Goal: Task Accomplishment & Management: Manage account settings

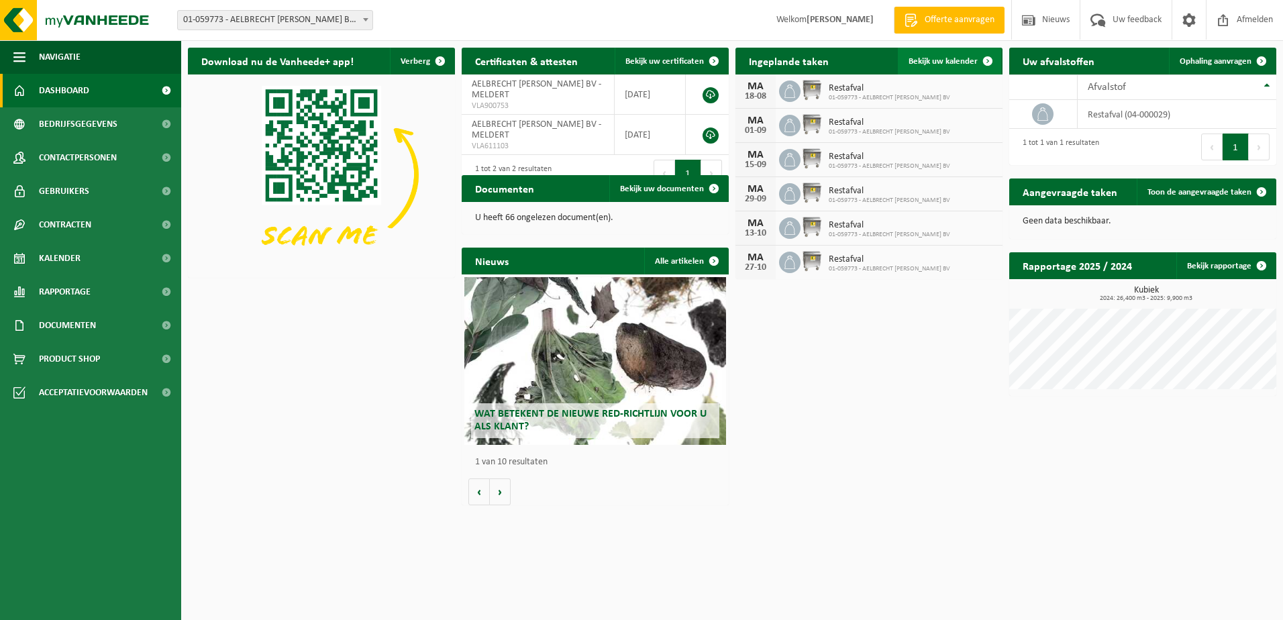
click at [945, 59] on span "Bekijk uw kalender" at bounding box center [942, 61] width 69 height 9
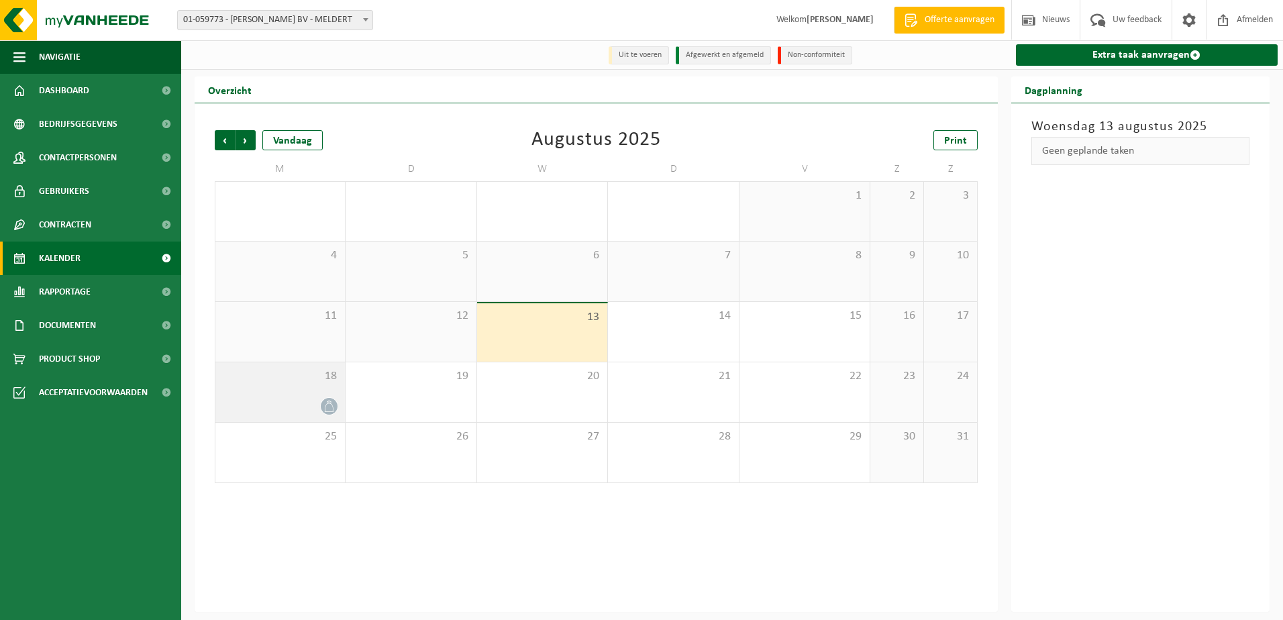
click at [325, 401] on icon at bounding box center [328, 406] width 11 height 11
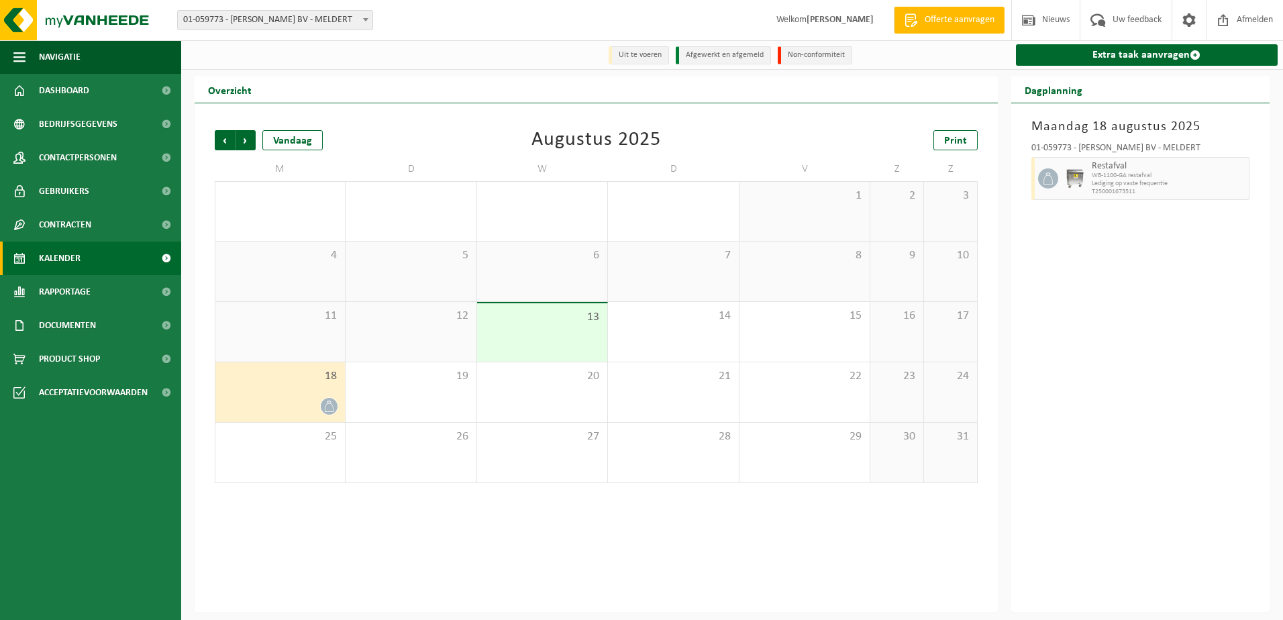
drag, startPoint x: 325, startPoint y: 401, endPoint x: 1254, endPoint y: 462, distance: 930.6
click at [1254, 462] on div "Maandag 18 augustus 2025 01-059773 - AELBRECHT ERIC BV - MELDERT Restafval WB-1…" at bounding box center [1140, 357] width 259 height 509
click at [1239, 177] on span "button" at bounding box center [1239, 178] width 11 height 27
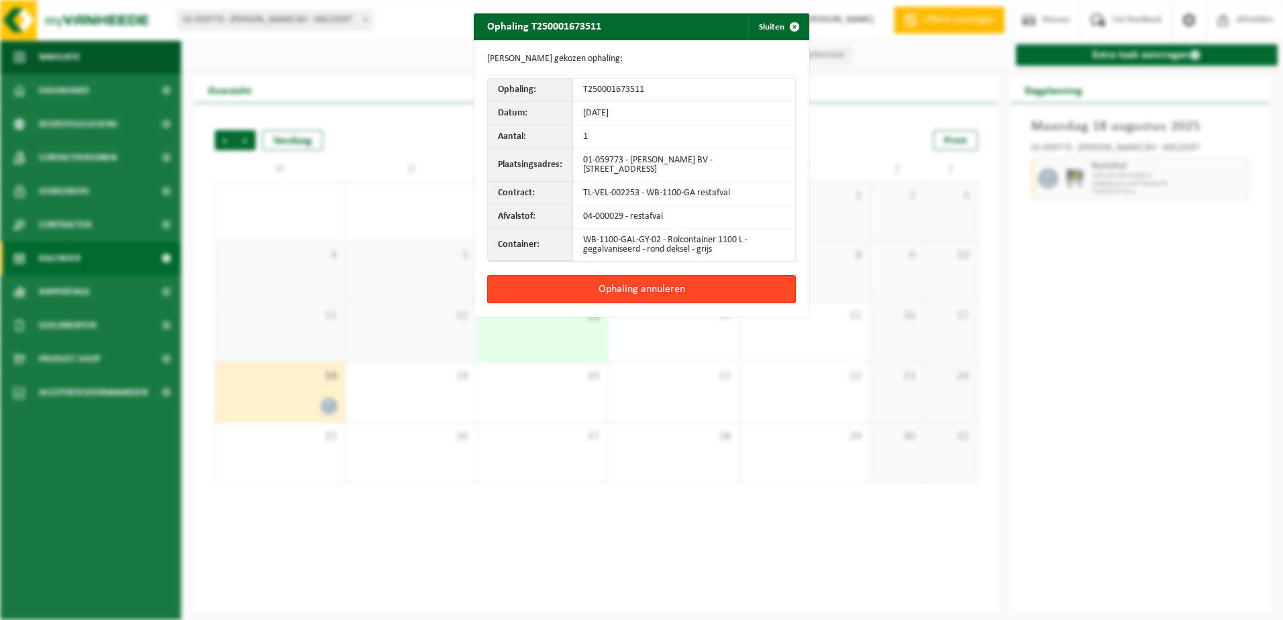
click at [659, 282] on button "Ophaling annuleren" at bounding box center [641, 289] width 309 height 28
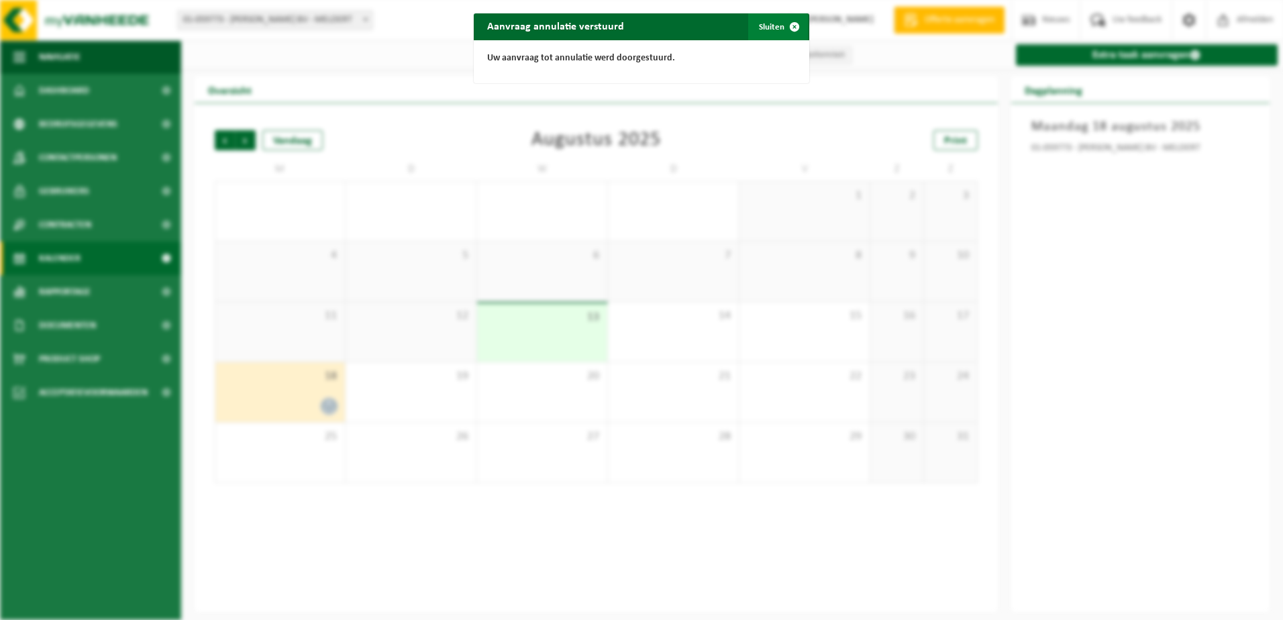
click at [790, 22] on span "button" at bounding box center [794, 26] width 27 height 27
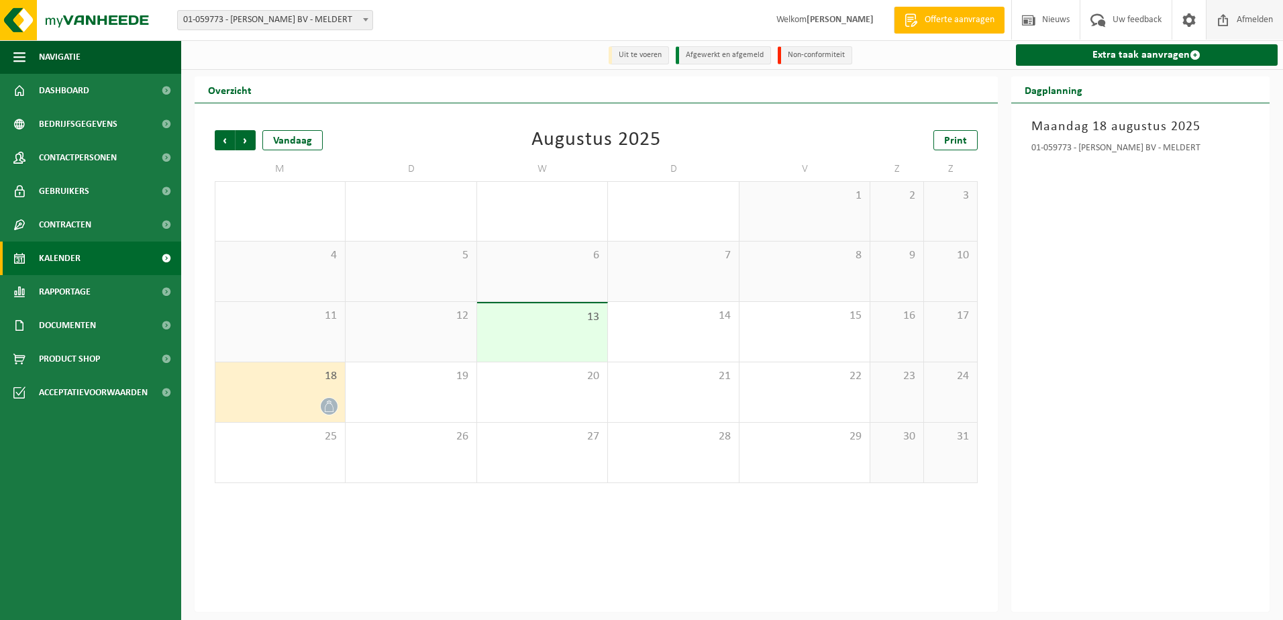
click at [1247, 15] on span "Afmelden" at bounding box center [1254, 20] width 43 height 40
